Goal: Find specific page/section: Find specific page/section

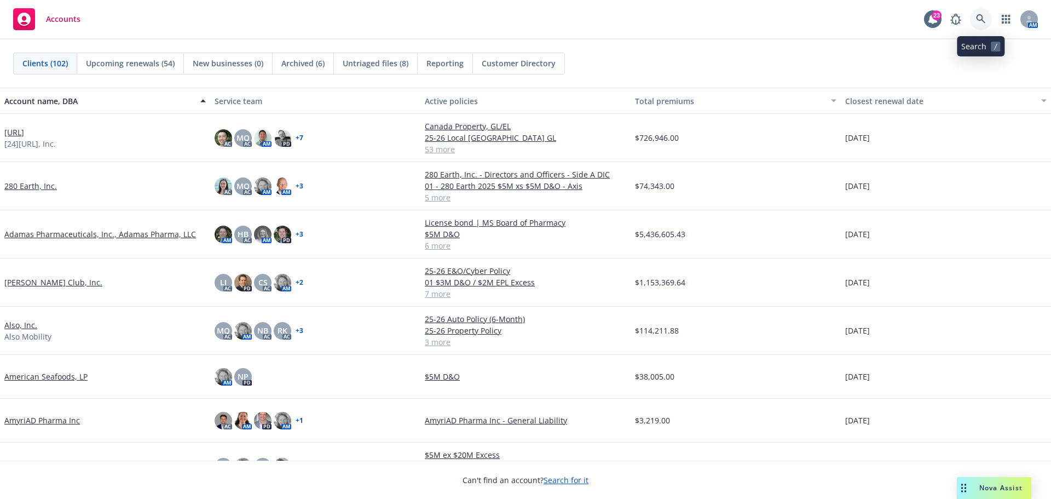
click at [980, 14] on icon at bounding box center [981, 19] width 10 height 10
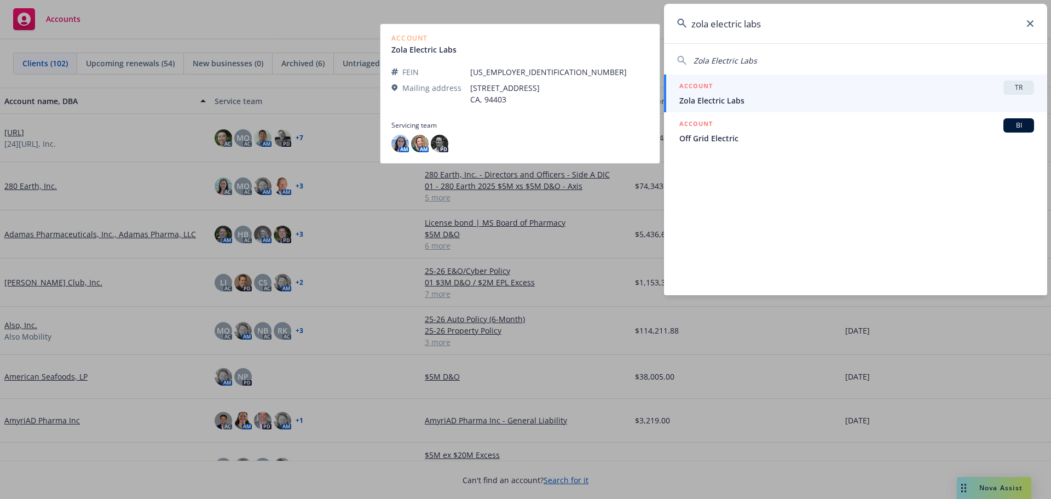
type input "zola electric labs"
click at [1019, 86] on span "TR" at bounding box center [1019, 88] width 22 height 10
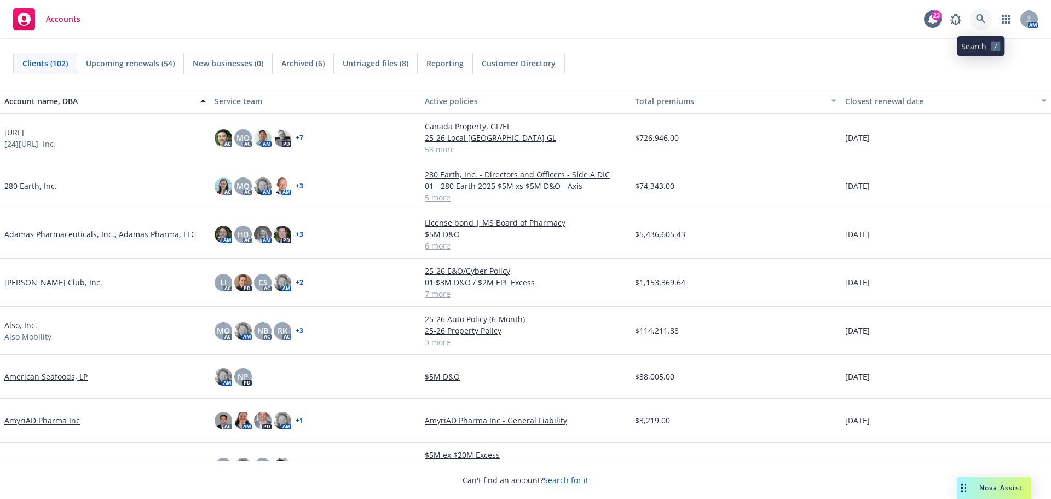
click at [977, 18] on icon at bounding box center [980, 18] width 9 height 9
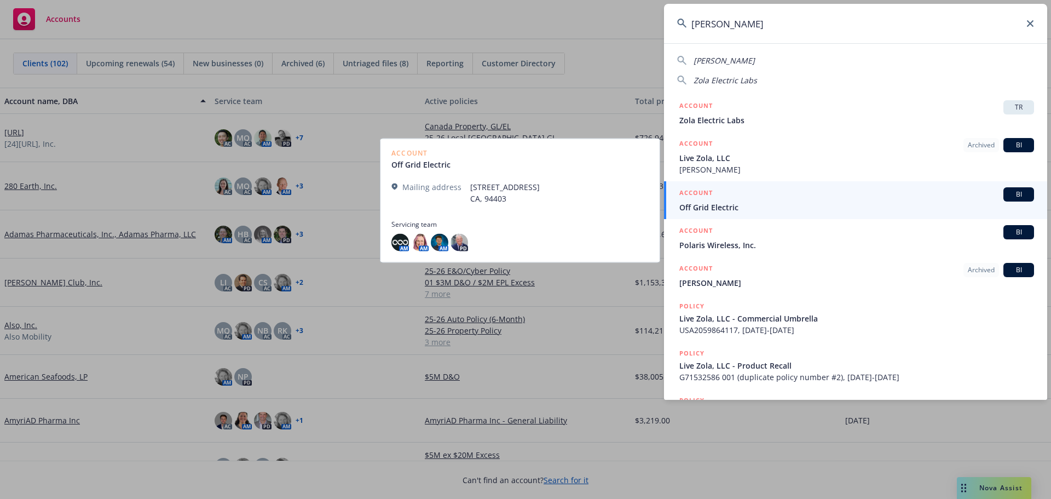
type input "[PERSON_NAME]"
click at [1013, 195] on span "BI" at bounding box center [1019, 194] width 22 height 10
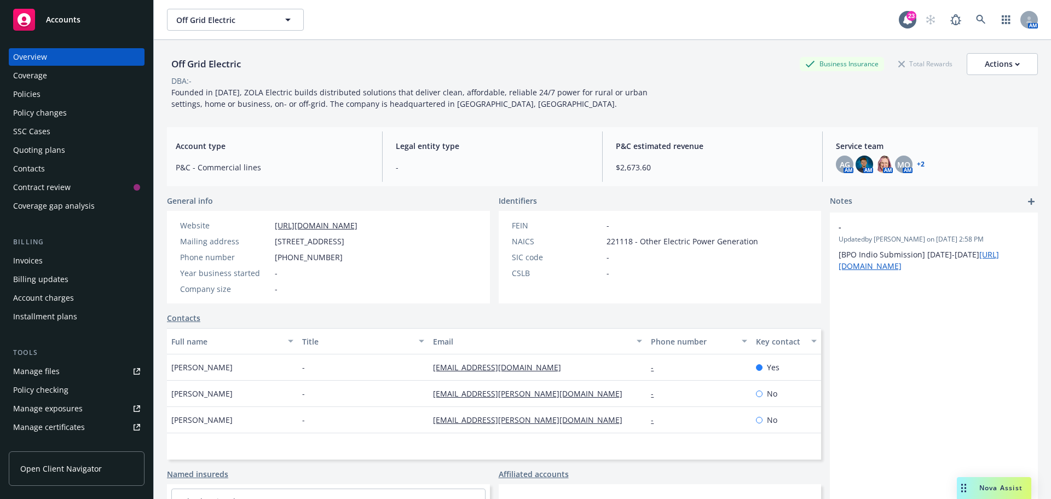
click at [37, 95] on div "Policies" at bounding box center [26, 94] width 27 height 18
